Goal: Find specific fact: Find specific fact

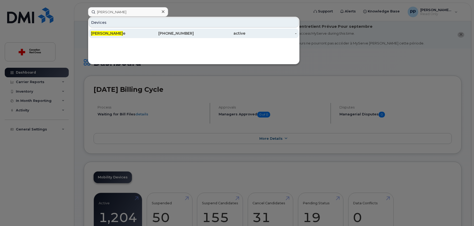
type input "[PERSON_NAME]"
click at [104, 34] on span "[PERSON_NAME]" at bounding box center [107, 33] width 32 height 5
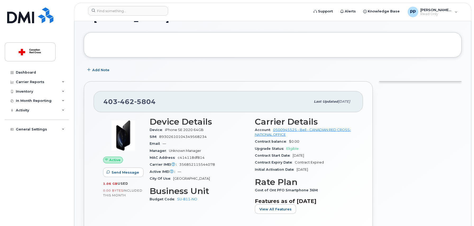
scroll to position [48, 0]
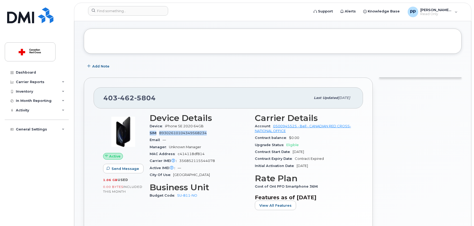
drag, startPoint x: 210, startPoint y: 133, endPoint x: 149, endPoint y: 134, distance: 60.6
click at [149, 134] on div "Device Details Device iPhone SE 2020 64GB SIM 89302610104349568234 Email — Mana…" at bounding box center [199, 163] width 105 height 107
copy div "SIM 89302610104349568234"
